Goal: Task Accomplishment & Management: Manage account settings

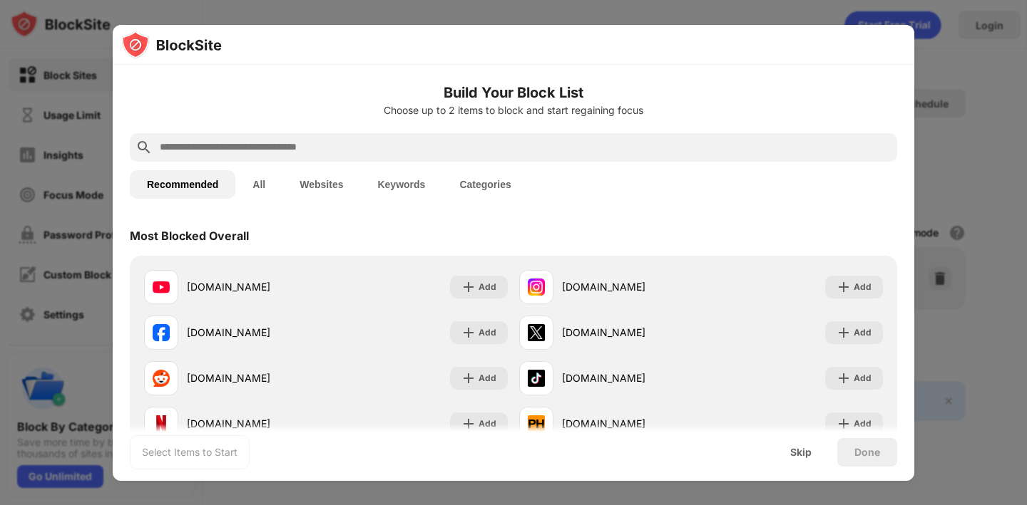
click at [534, 173] on div "Recommended All Websites Keywords Categories" at bounding box center [513, 185] width 767 height 46
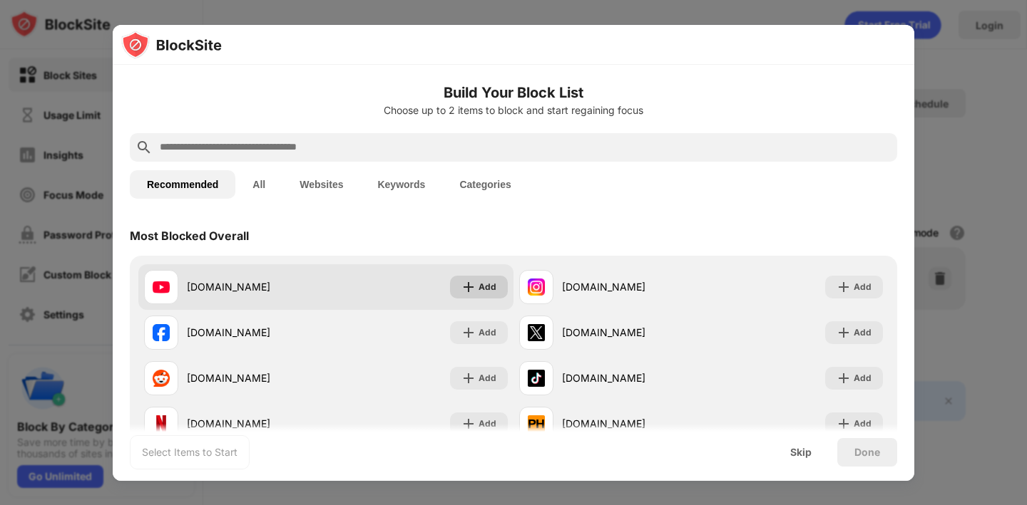
click at [487, 294] on div "Add" at bounding box center [487, 287] width 18 height 14
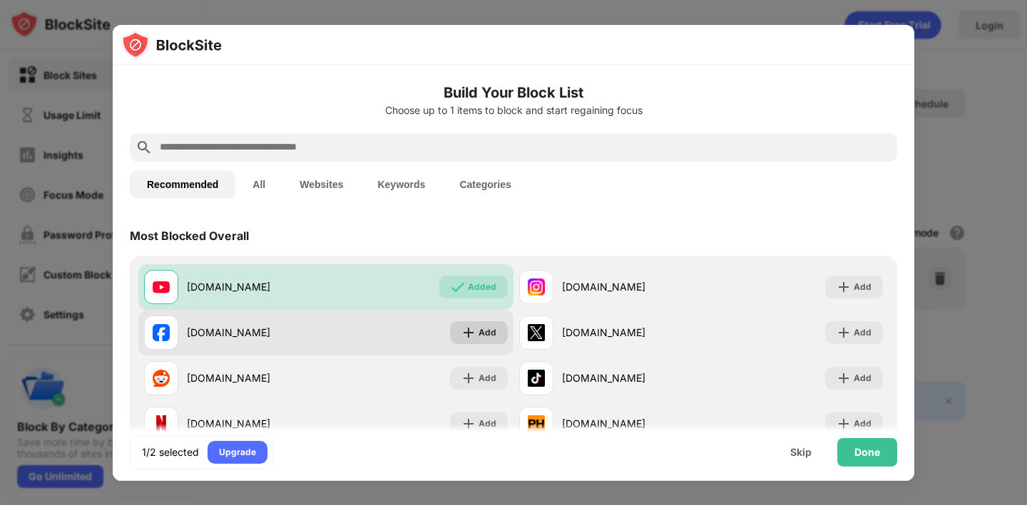
scroll to position [36, 0]
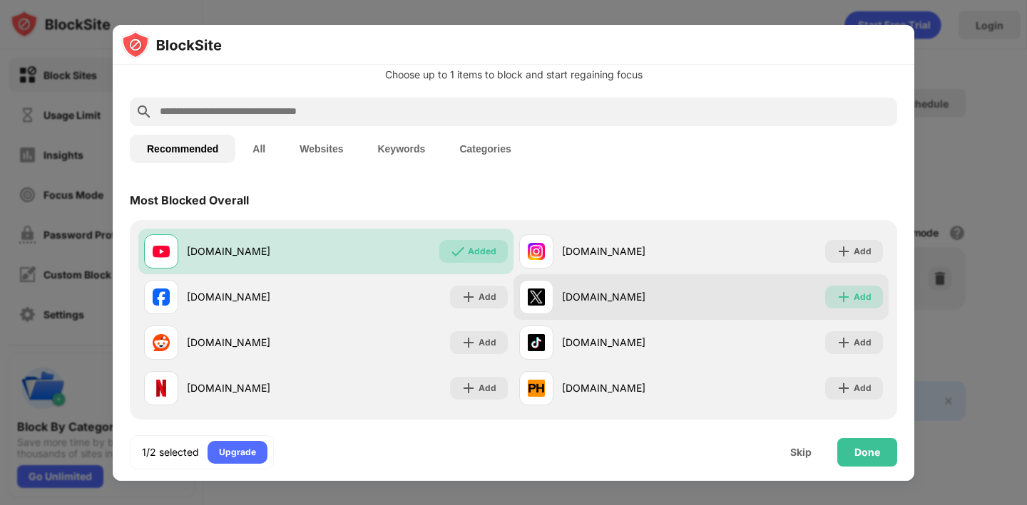
click at [861, 289] on div "Add" at bounding box center [854, 297] width 58 height 23
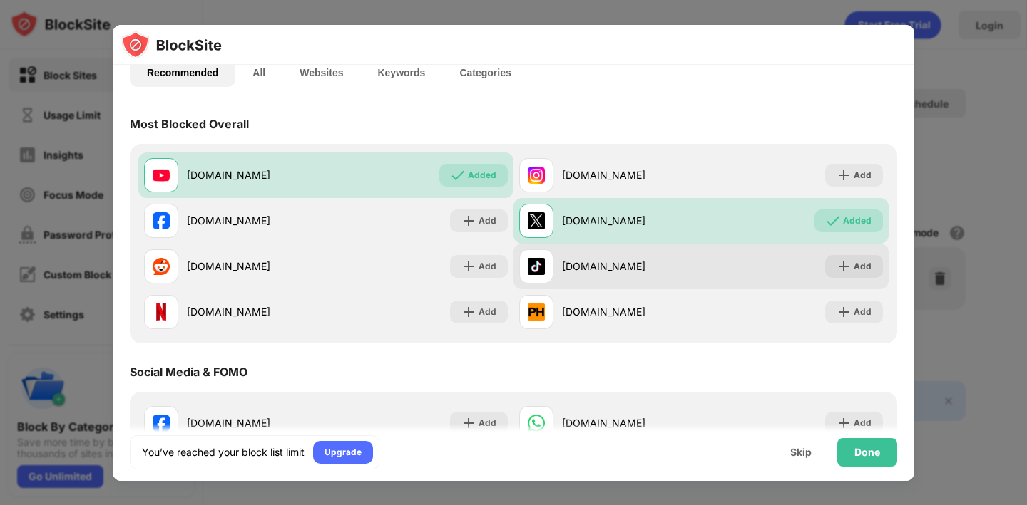
scroll to position [113, 0]
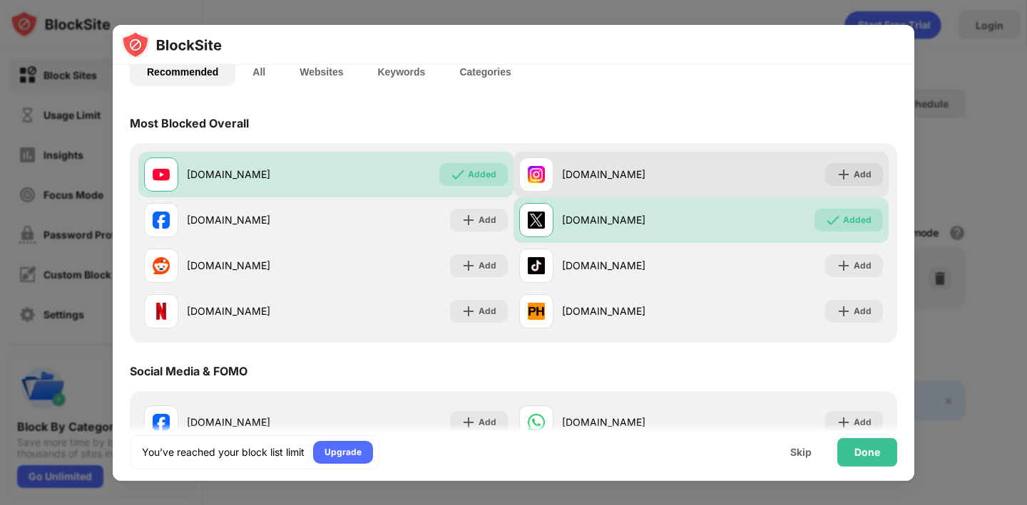
click at [853, 157] on div "instagram.com Add" at bounding box center [700, 175] width 375 height 46
click at [848, 175] on img at bounding box center [843, 175] width 14 height 14
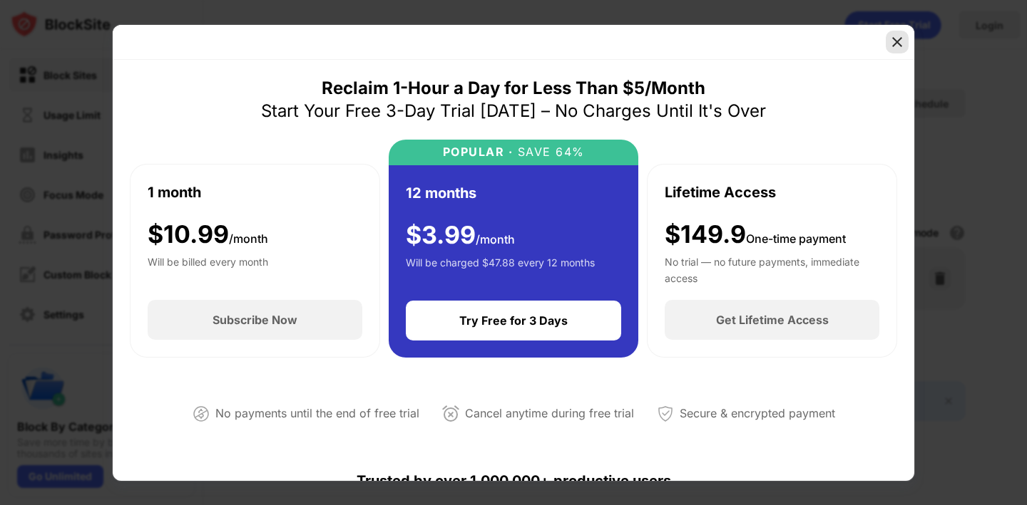
click at [904, 50] on div at bounding box center [896, 42] width 23 height 23
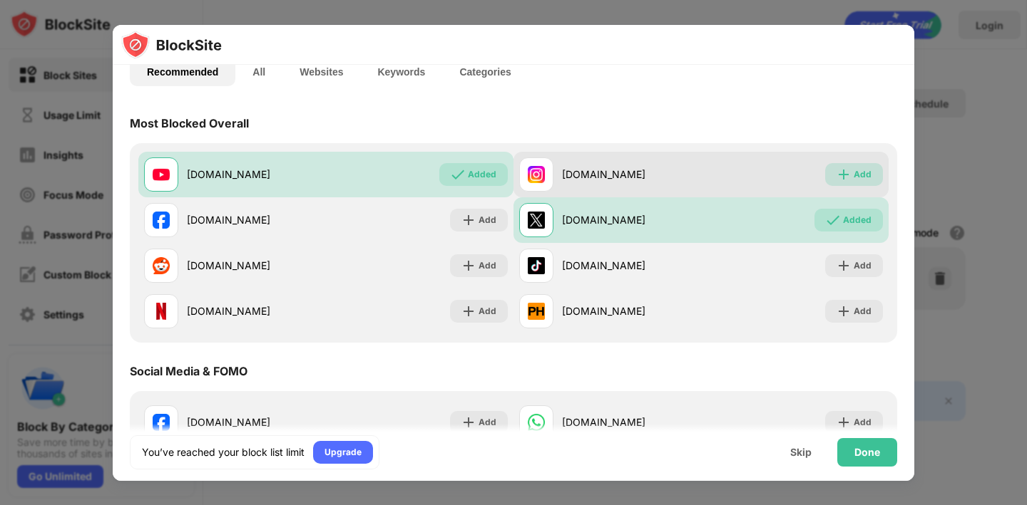
click at [836, 172] on div "Add" at bounding box center [854, 174] width 58 height 23
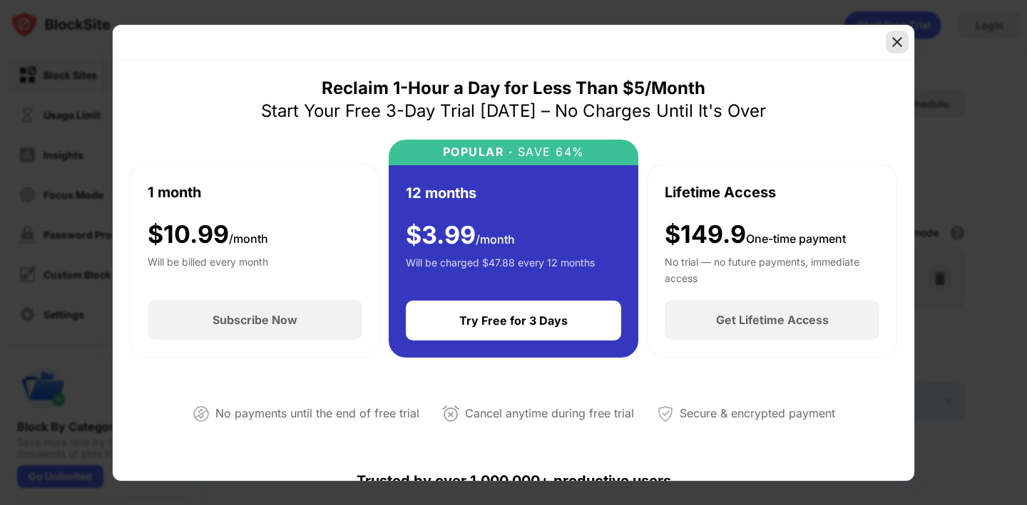
click at [898, 43] on img at bounding box center [897, 42] width 14 height 14
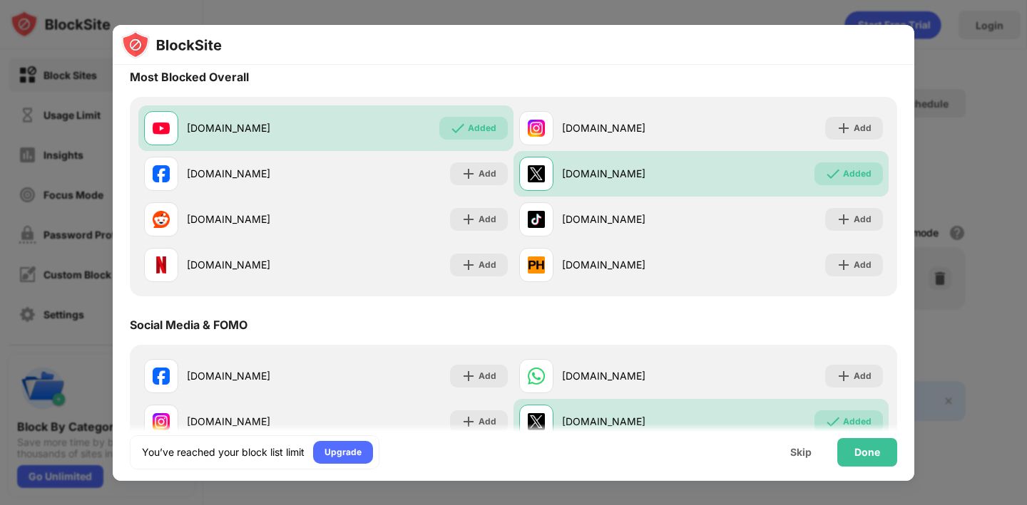
scroll to position [74, 0]
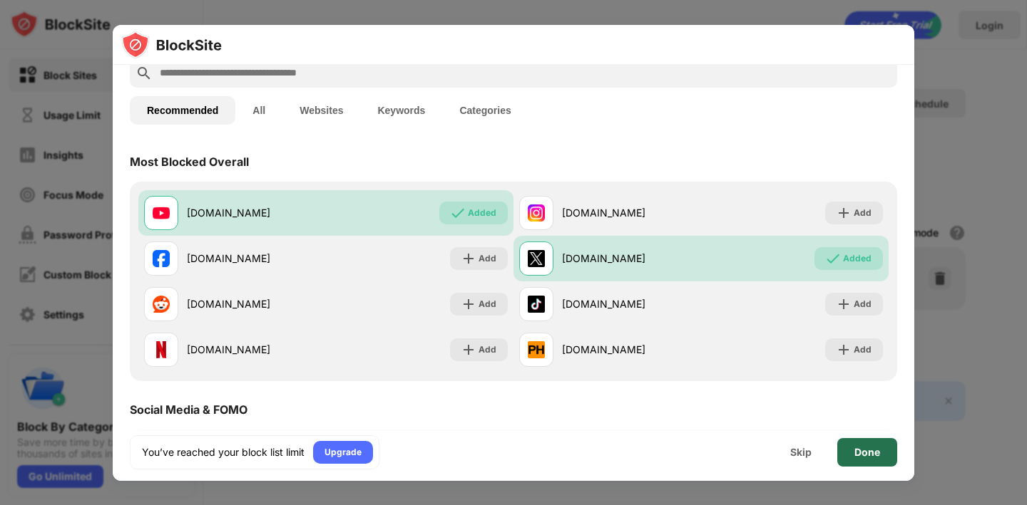
click at [861, 461] on div "Done" at bounding box center [867, 452] width 60 height 29
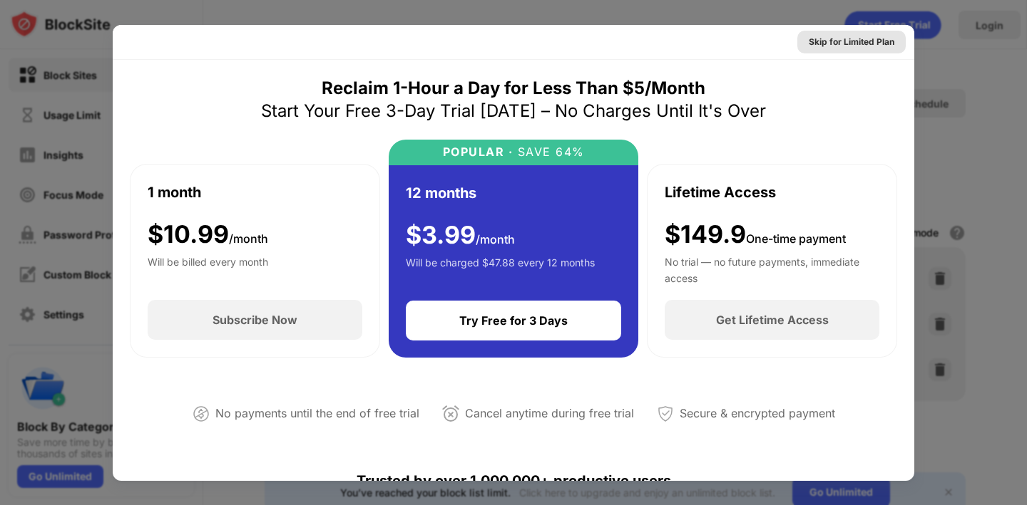
click at [900, 34] on div "Skip for Limited Plan" at bounding box center [851, 42] width 108 height 23
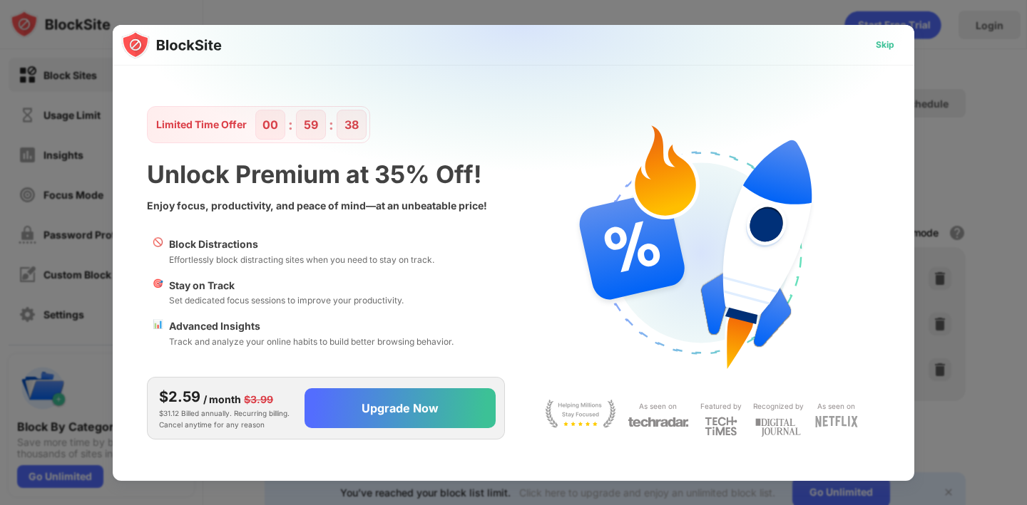
click at [897, 38] on div "Skip" at bounding box center [884, 45] width 41 height 23
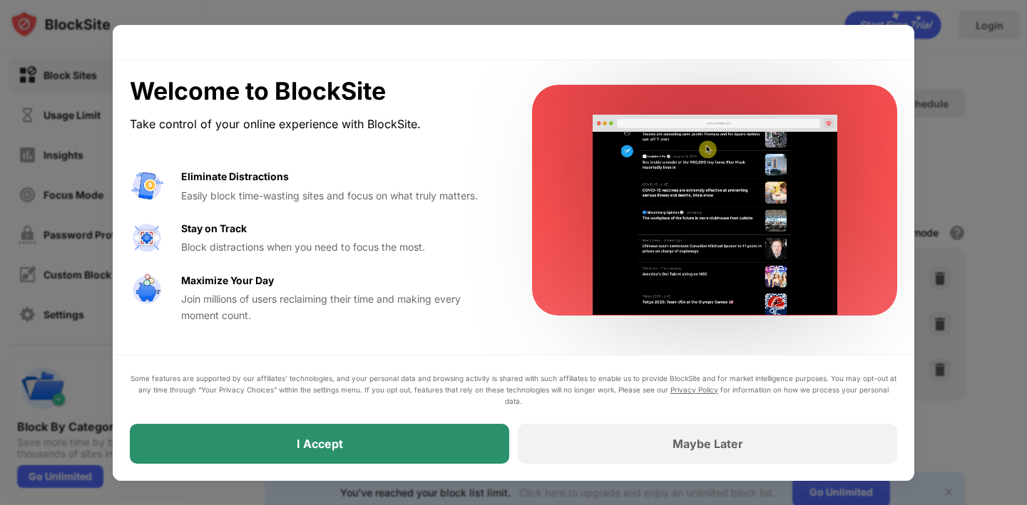
click at [340, 446] on div "I Accept" at bounding box center [320, 444] width 46 height 14
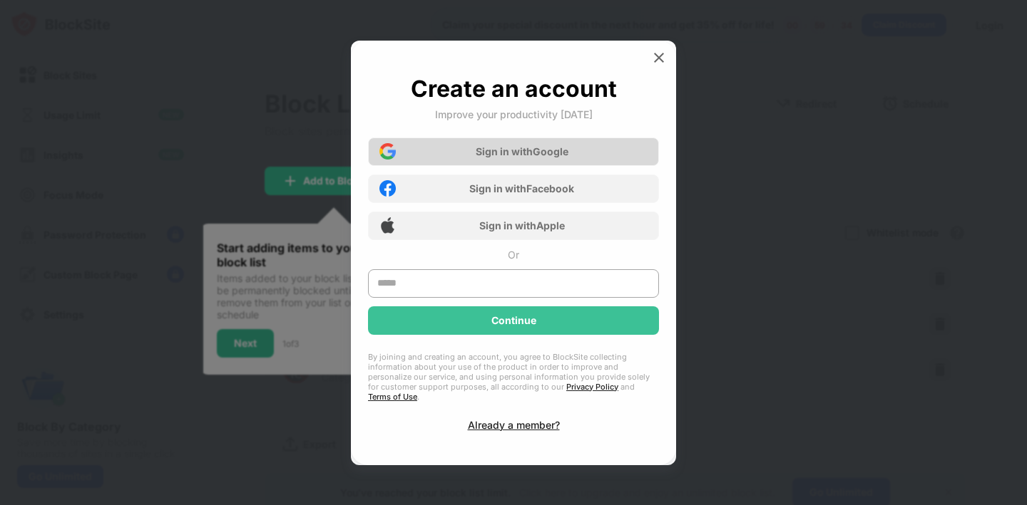
click at [567, 147] on div "Sign in with Google" at bounding box center [513, 152] width 291 height 29
click at [548, 149] on div "Sign in with Google" at bounding box center [513, 152] width 291 height 29
click at [605, 146] on div "Sign in with Google" at bounding box center [513, 152] width 291 height 29
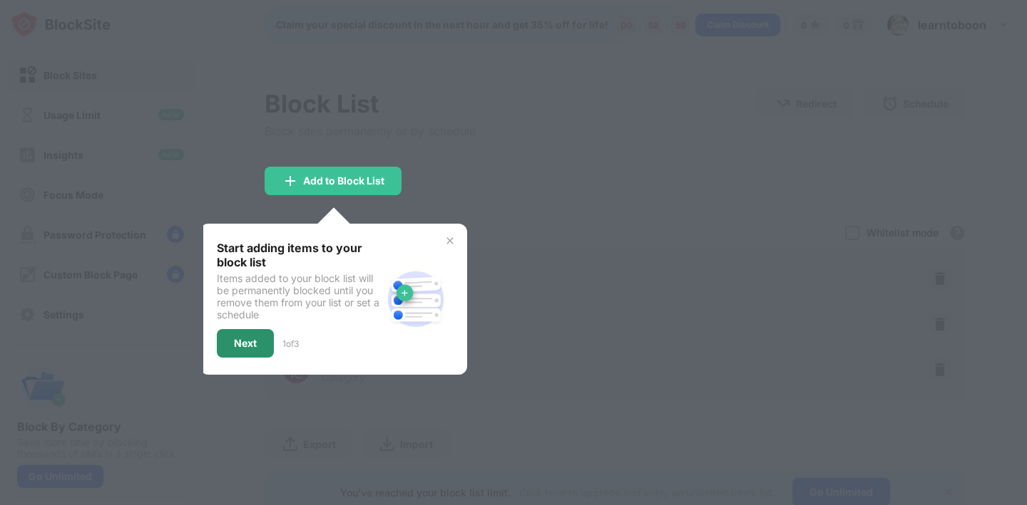
click at [236, 336] on div "Next" at bounding box center [245, 343] width 57 height 29
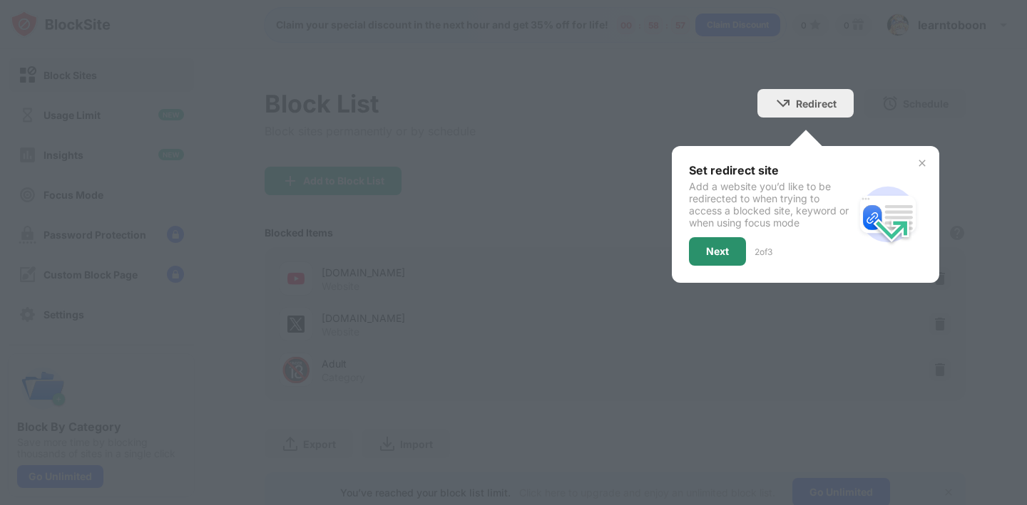
click at [699, 255] on div "Next" at bounding box center [717, 251] width 57 height 29
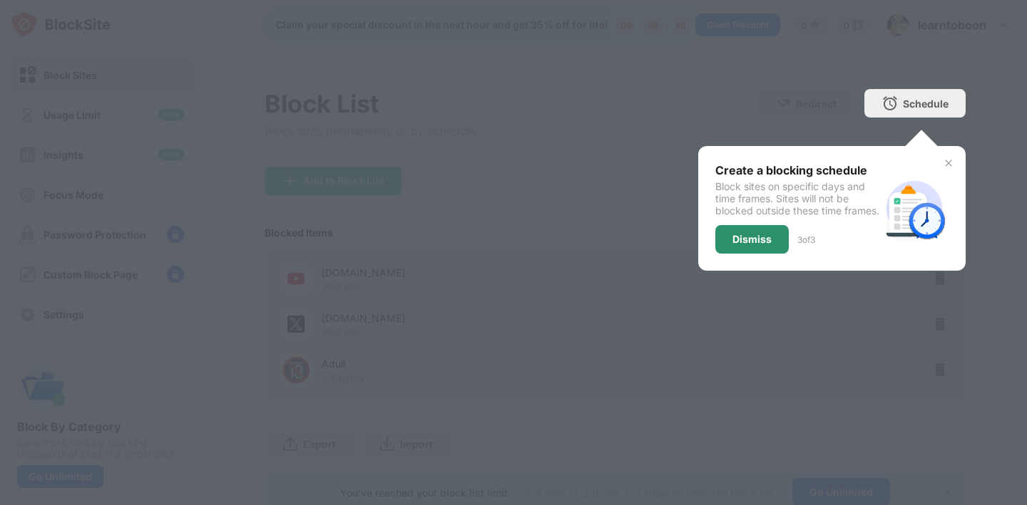
click at [744, 245] on div "Dismiss" at bounding box center [751, 239] width 39 height 11
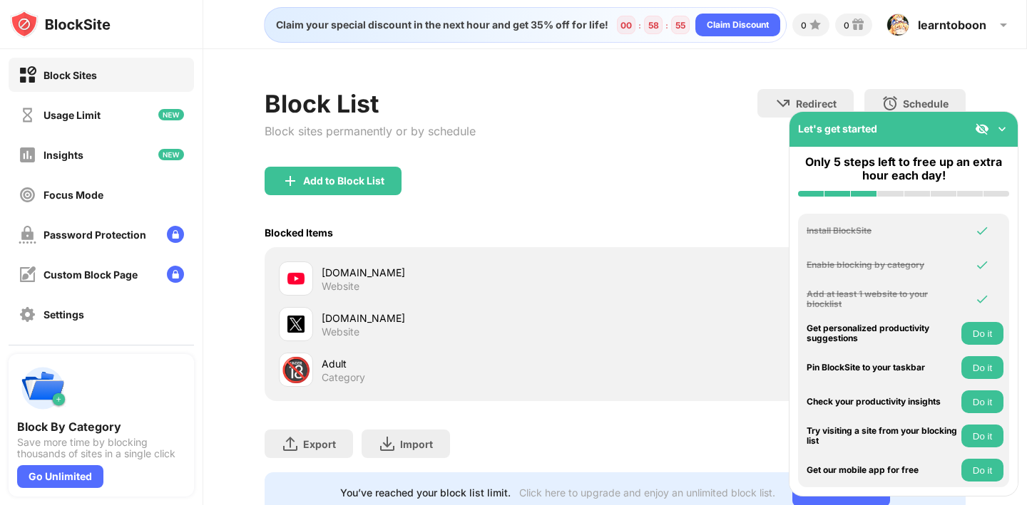
click at [744, 256] on div "youtube.com Website" at bounding box center [614, 279] width 683 height 46
click at [303, 370] on div "🔞" at bounding box center [296, 370] width 30 height 29
click at [1003, 129] on img at bounding box center [1002, 129] width 14 height 14
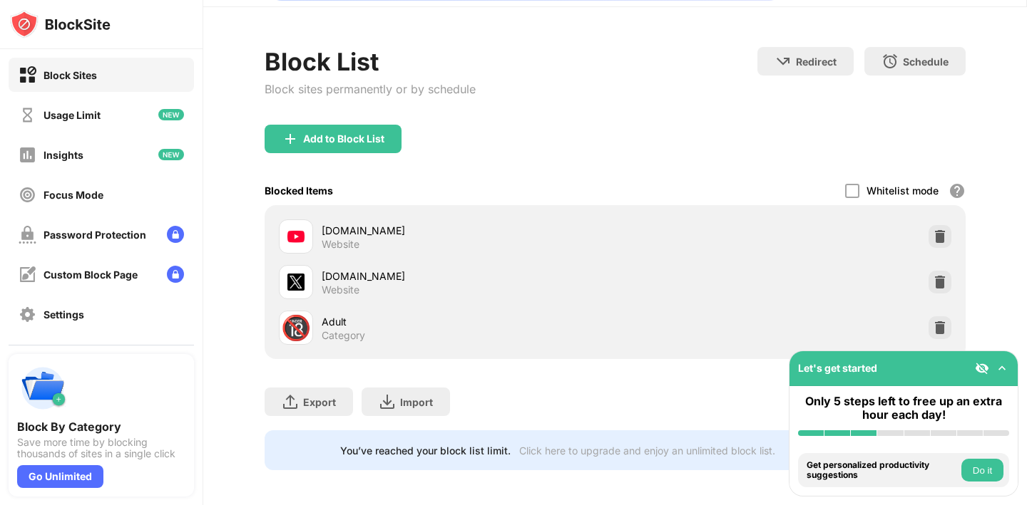
scroll to position [46, 0]
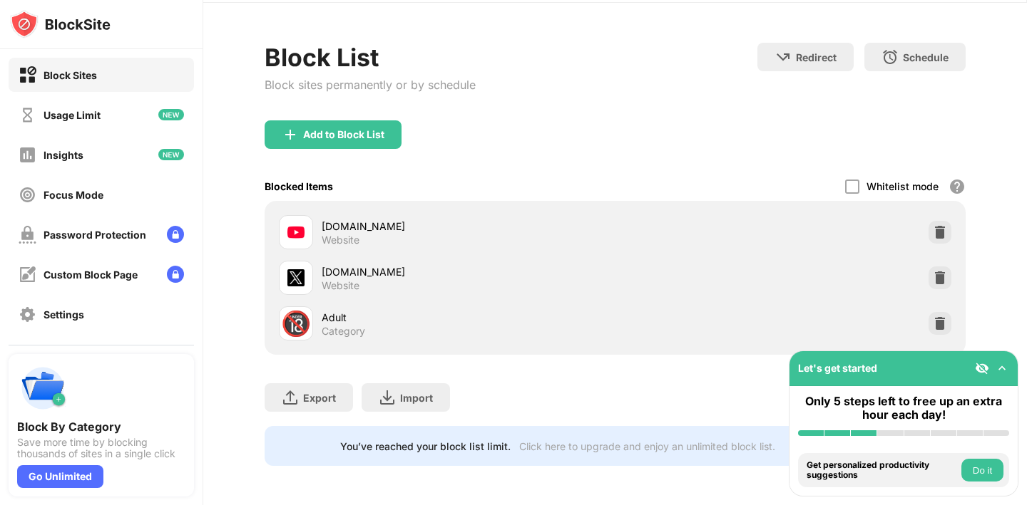
click at [967, 474] on button "Do it" at bounding box center [982, 470] width 42 height 23
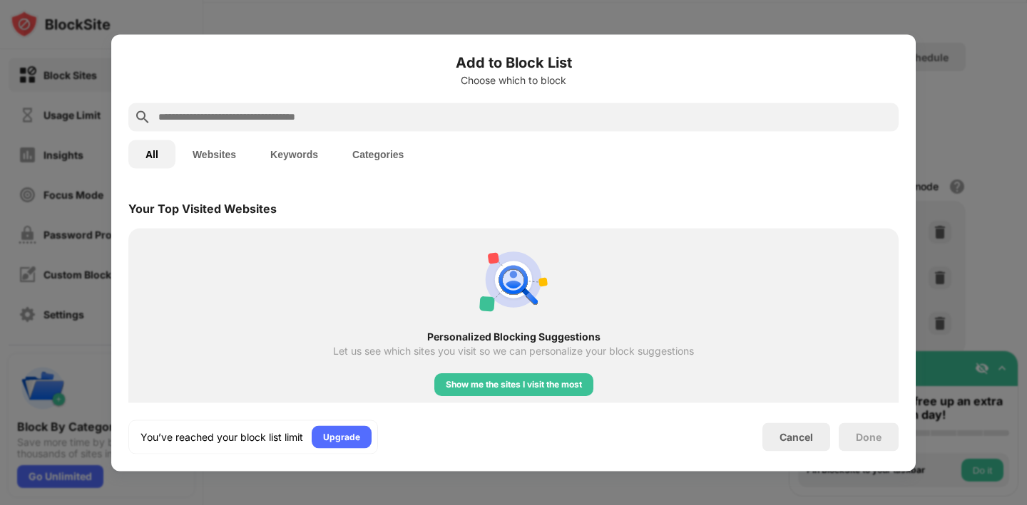
scroll to position [496, 0]
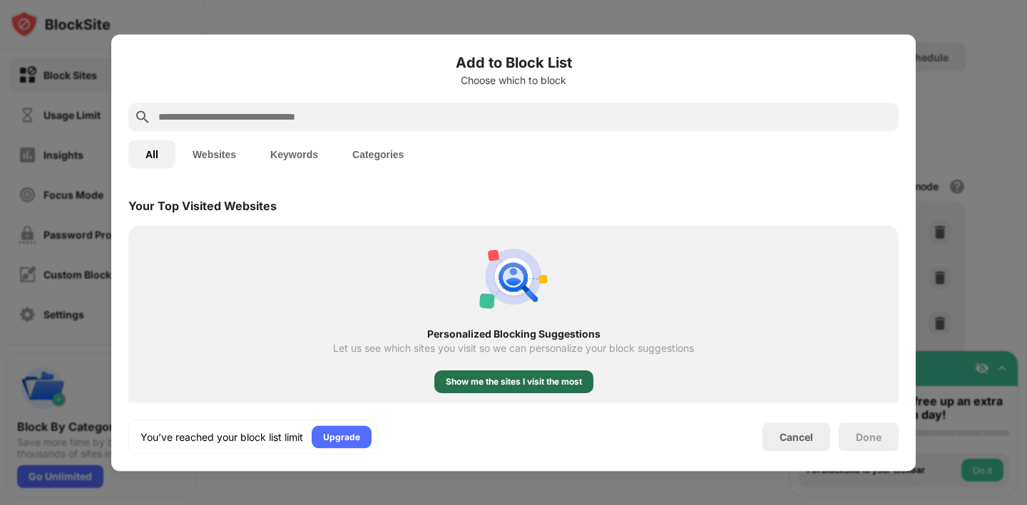
click at [572, 380] on div "Show me the sites I visit the most" at bounding box center [514, 382] width 136 height 14
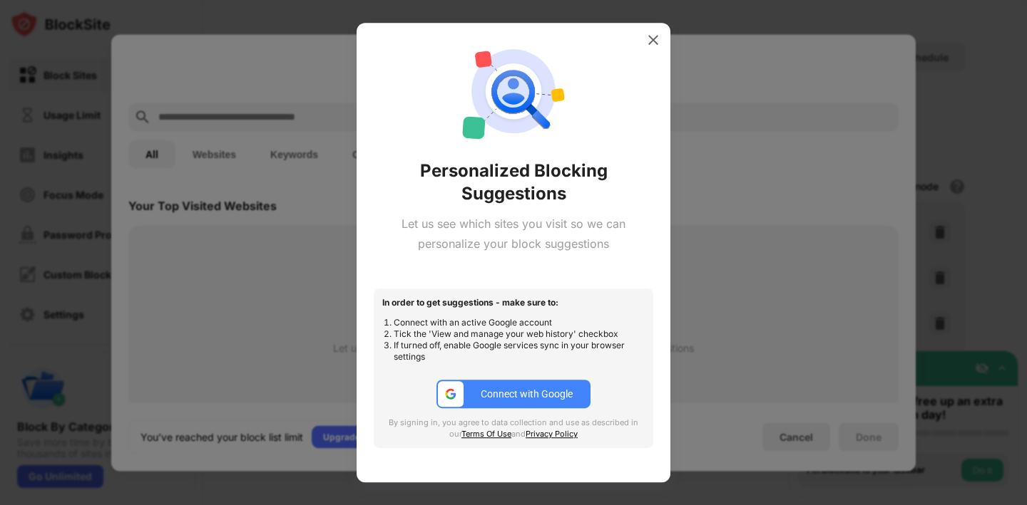
click at [568, 397] on div "Connect with Google" at bounding box center [527, 394] width 92 height 11
click at [642, 42] on div at bounding box center [653, 40] width 23 height 23
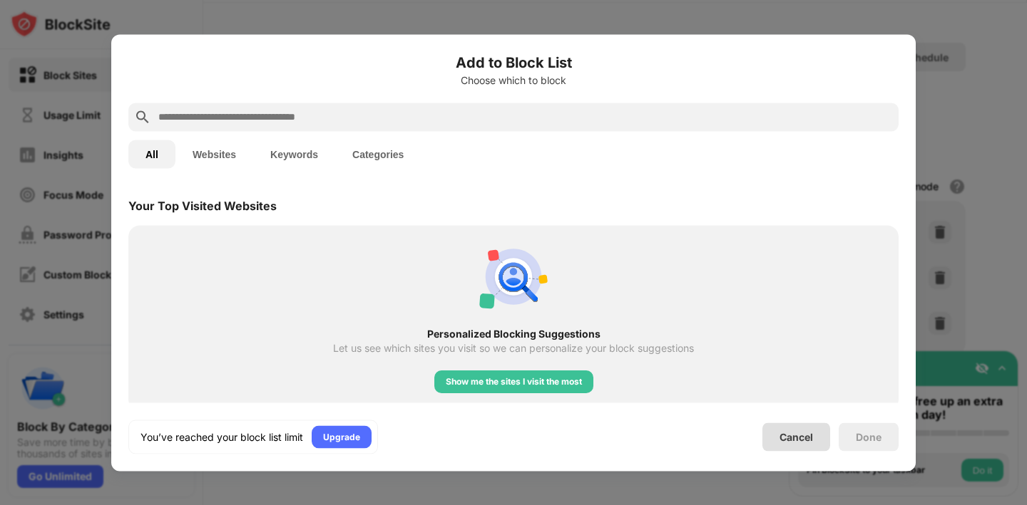
click at [798, 430] on div "Cancel" at bounding box center [796, 437] width 68 height 29
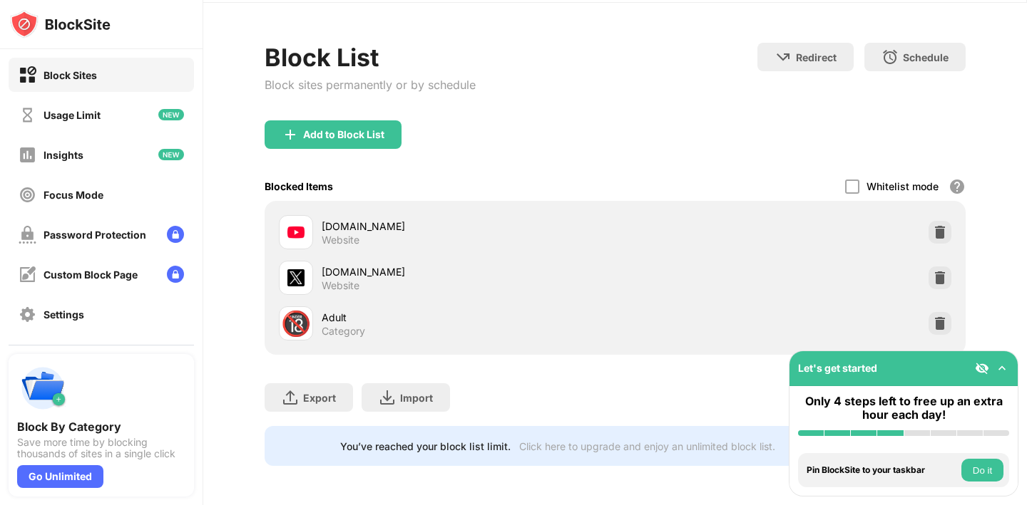
click at [997, 356] on div "Let's get started" at bounding box center [903, 368] width 228 height 35
click at [1000, 361] on img at bounding box center [1002, 368] width 14 height 14
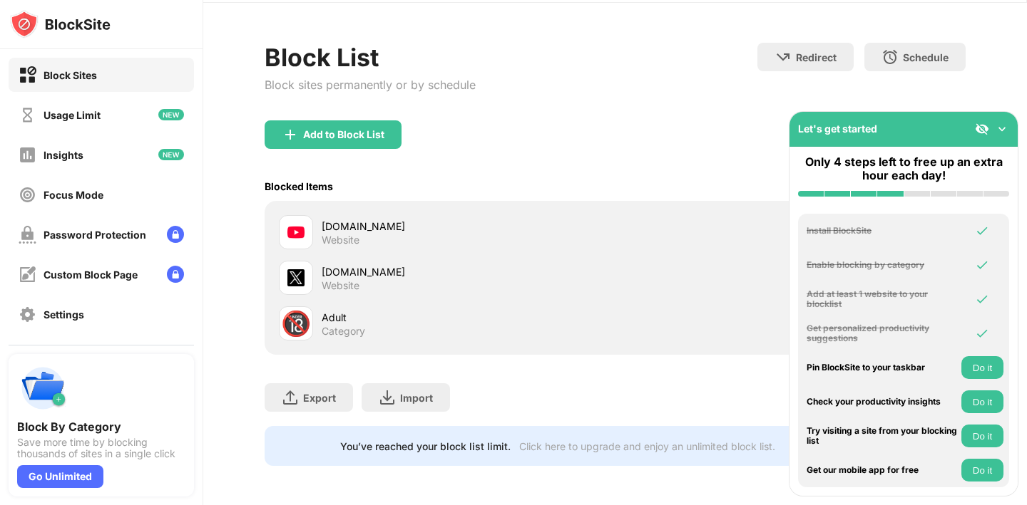
click at [991, 436] on button "Do it" at bounding box center [982, 436] width 42 height 23
click at [992, 399] on button "Do it" at bounding box center [982, 402] width 42 height 23
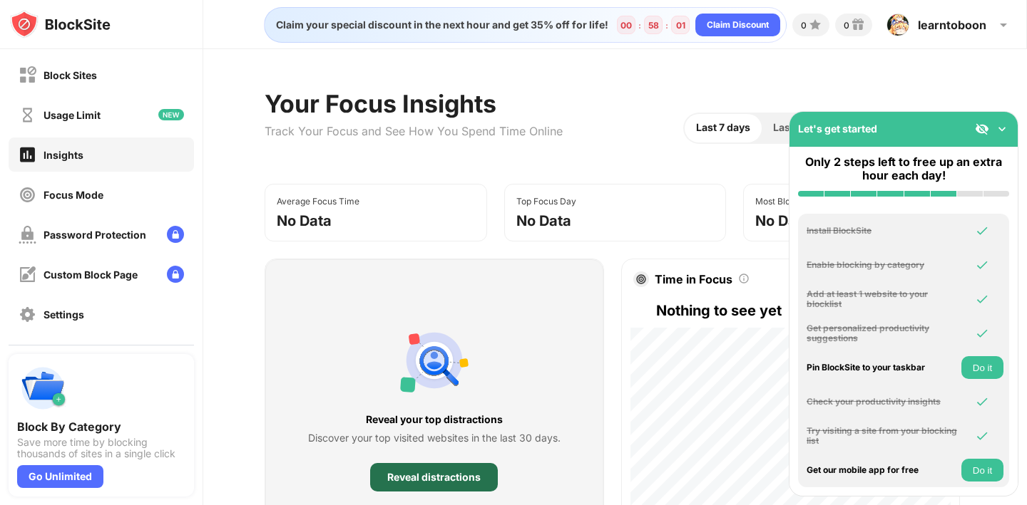
click at [453, 487] on div "Reveal distractions" at bounding box center [434, 477] width 128 height 29
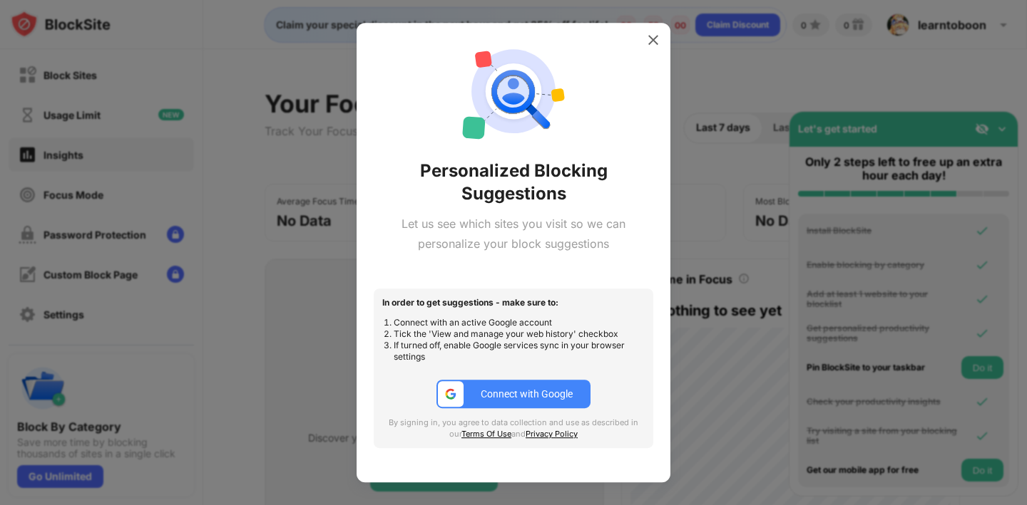
click at [654, 43] on img at bounding box center [653, 40] width 14 height 14
